Goal: Navigation & Orientation: Find specific page/section

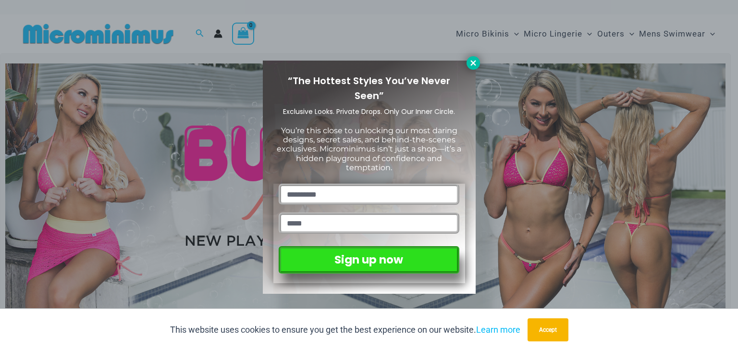
click at [471, 58] on button at bounding box center [473, 62] width 13 height 13
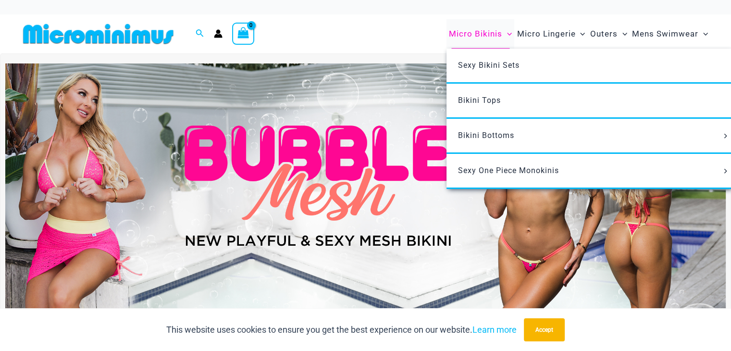
click at [509, 34] on icon "Menu Toggle" at bounding box center [509, 34] width 5 height 3
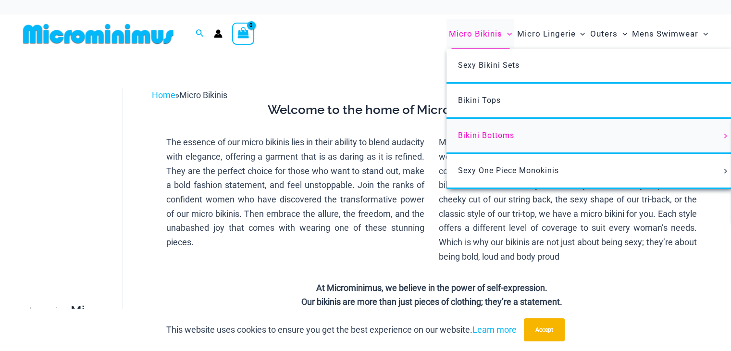
click at [500, 135] on span "Bikini Bottoms" at bounding box center [486, 135] width 56 height 9
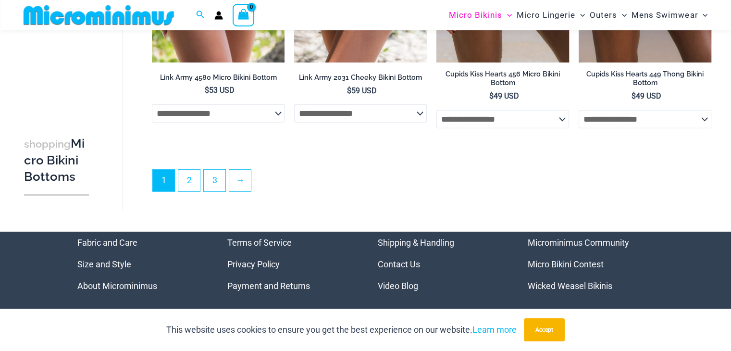
scroll to position [2830, 0]
